Goal: Information Seeking & Learning: Check status

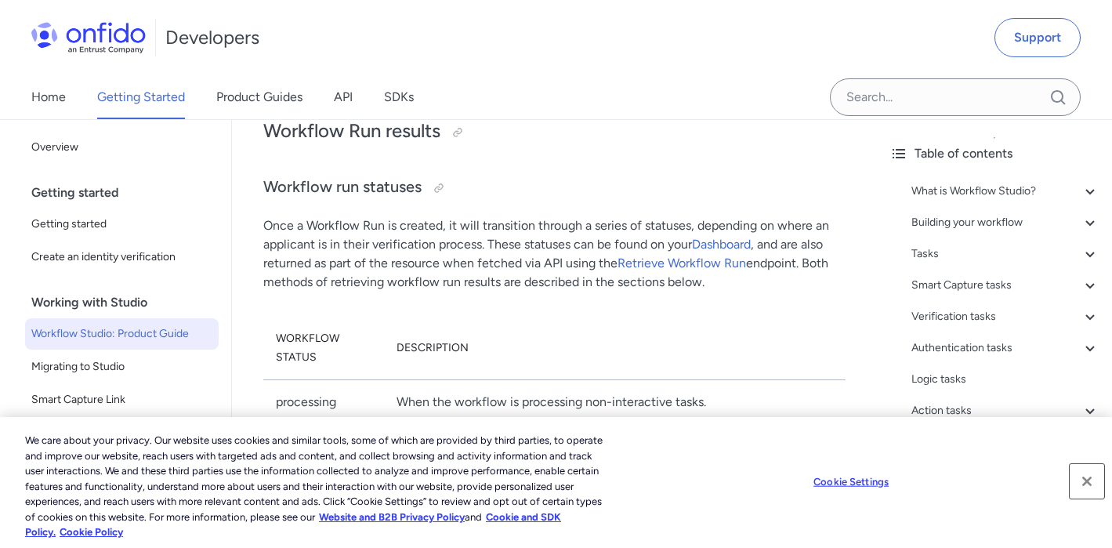
click at [1087, 484] on button "Close" at bounding box center [1087, 481] width 34 height 34
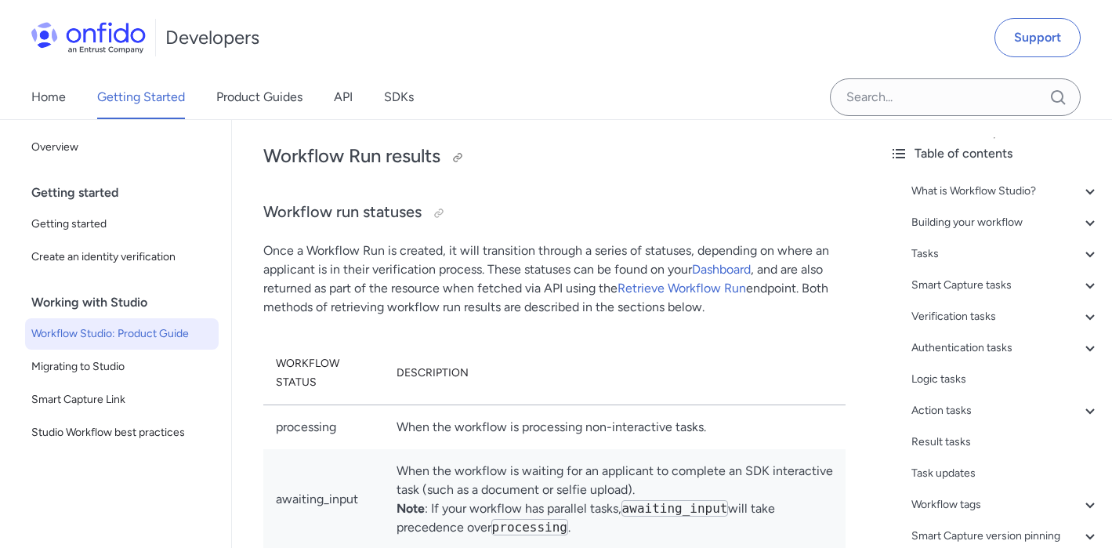
scroll to position [35898, 0]
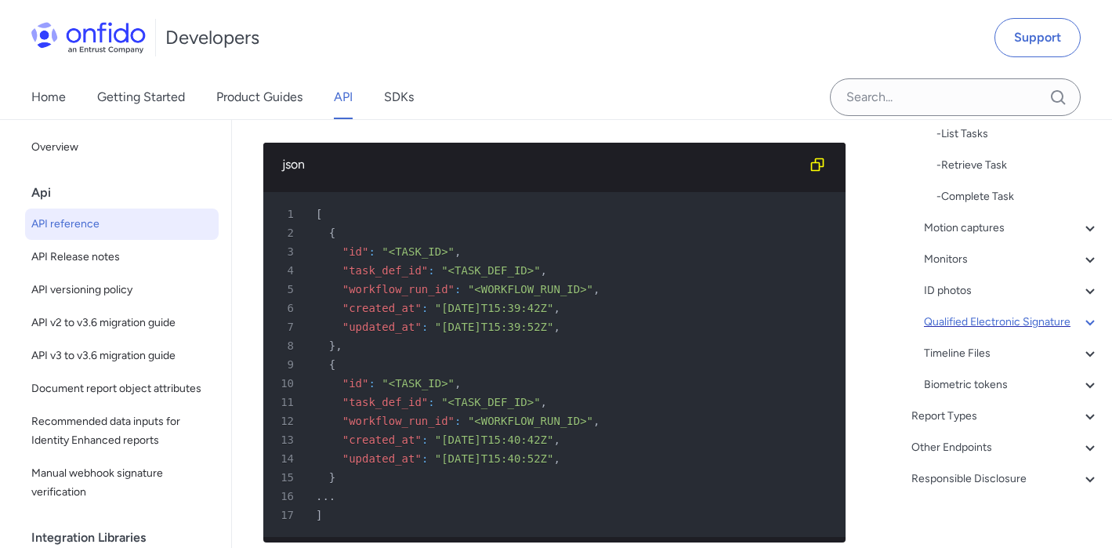
scroll to position [430, 0]
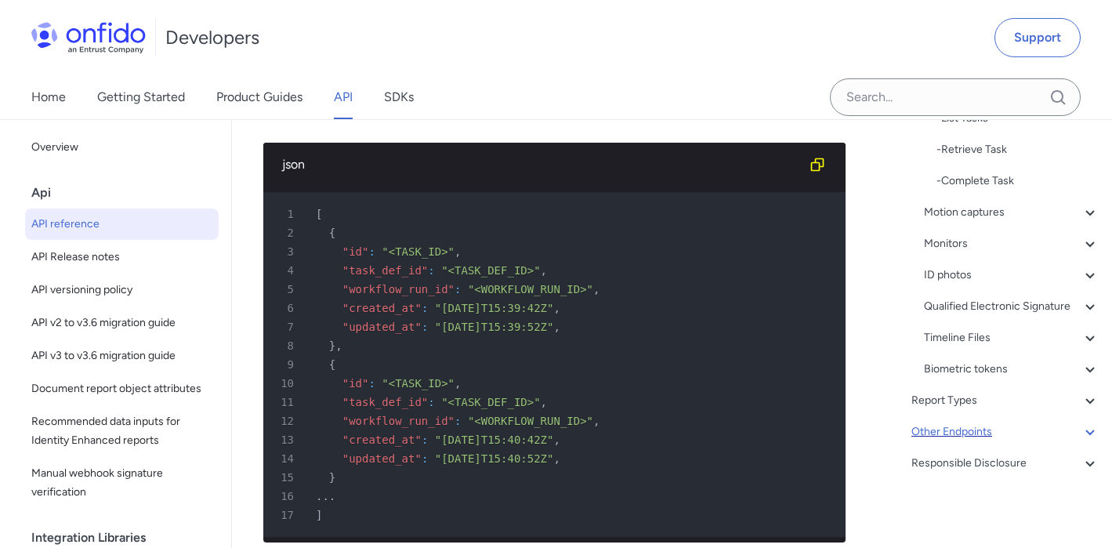
click at [1086, 431] on icon at bounding box center [1090, 432] width 9 height 5
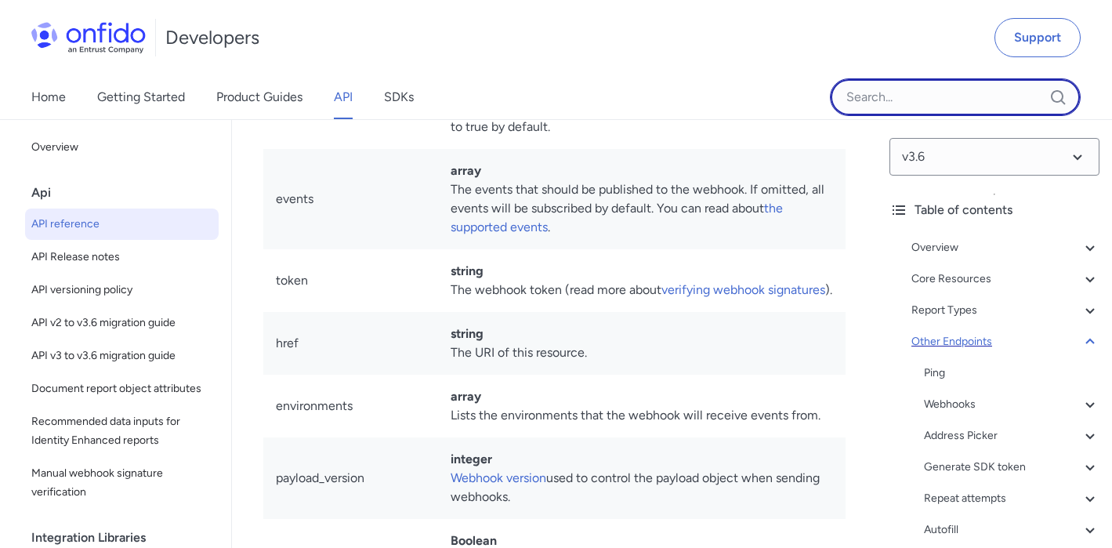
click at [925, 100] on input "Onfido search input field" at bounding box center [955, 97] width 251 height 38
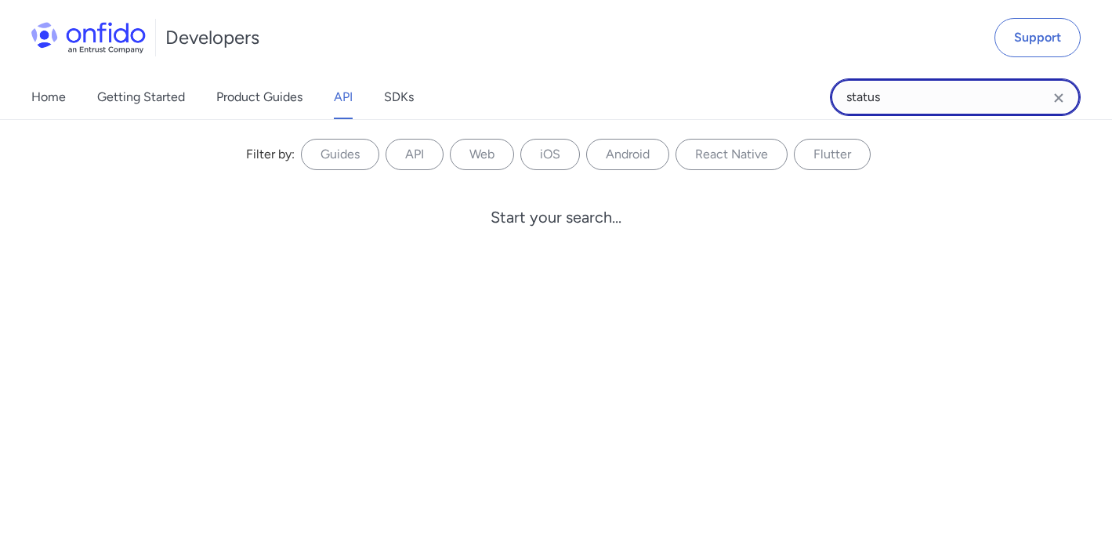
type input "status"
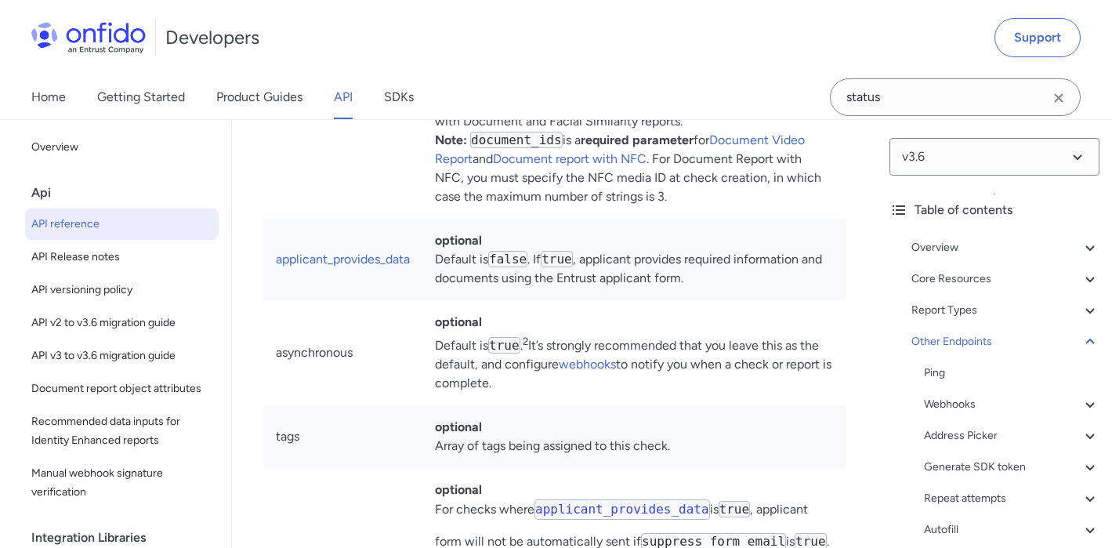
scroll to position [183409, 0]
